Goal: Transaction & Acquisition: Purchase product/service

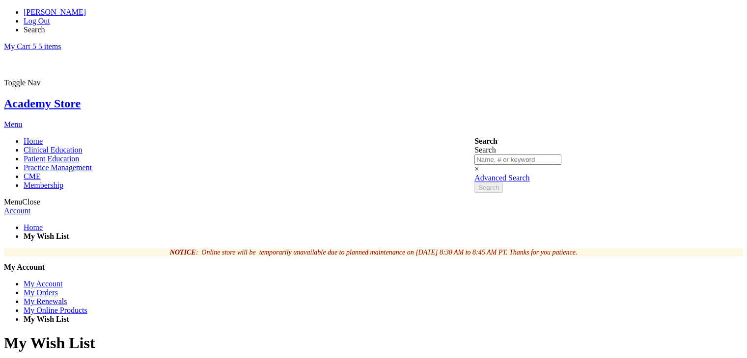
click at [61, 42] on link "My Cart 5 5 items" at bounding box center [32, 46] width 57 height 8
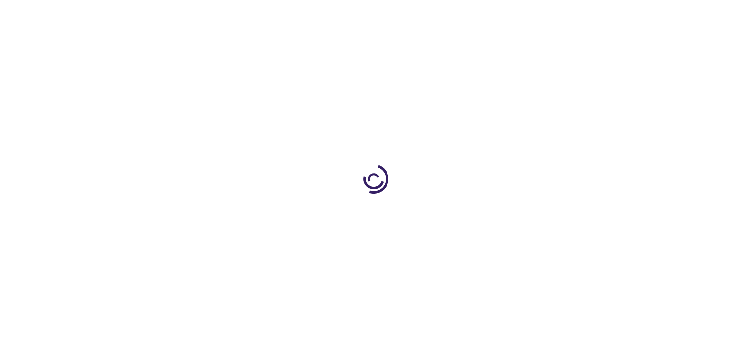
select select "US"
select select "41"
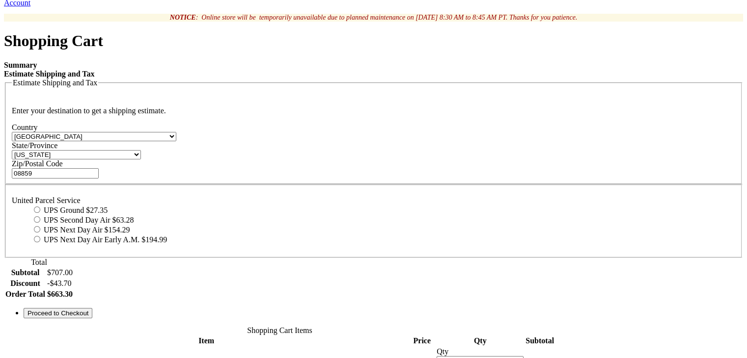
scroll to position [210, 0]
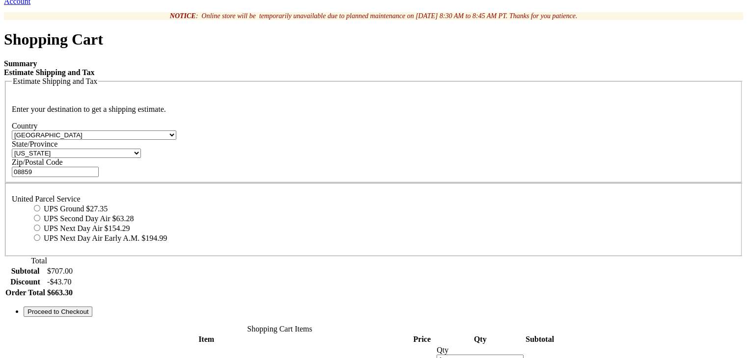
click at [40, 205] on input "UPS Ground $27.35" at bounding box center [37, 208] width 6 height 6
radio input "true"
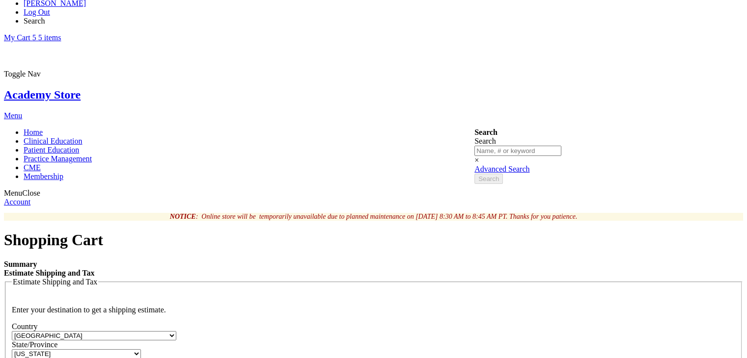
scroll to position [0, 0]
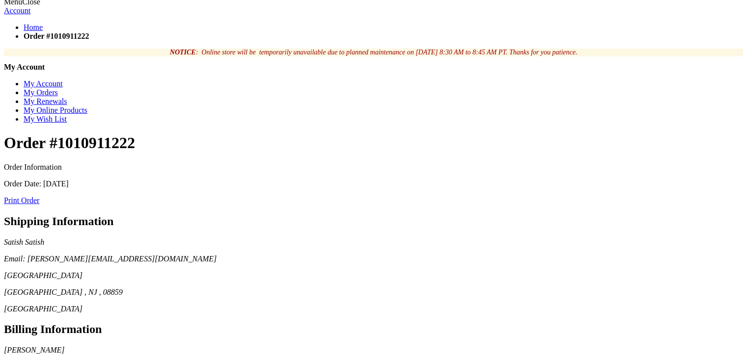
scroll to position [202, 0]
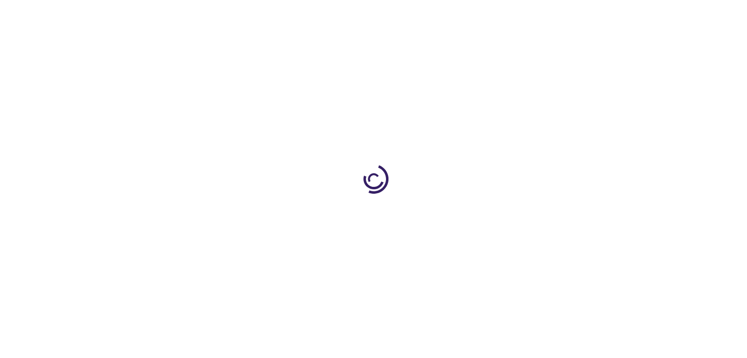
select select "US"
select select "41"
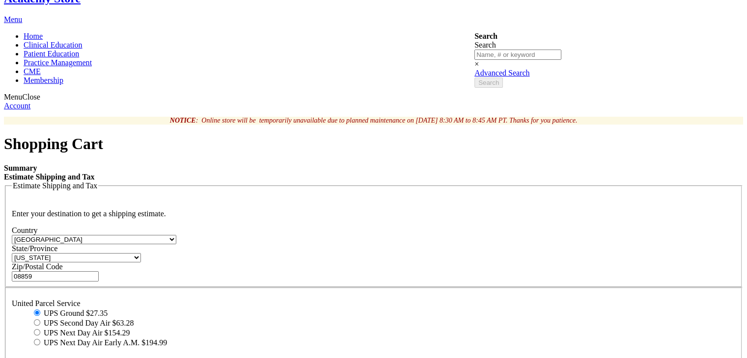
scroll to position [104, 0]
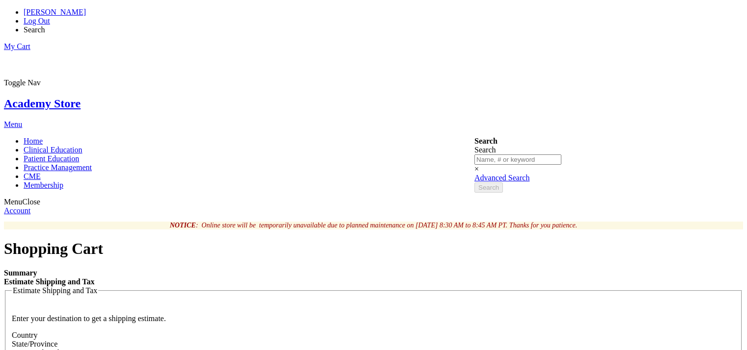
select select "US"
select select "41"
